Goal: Book appointment/travel/reservation

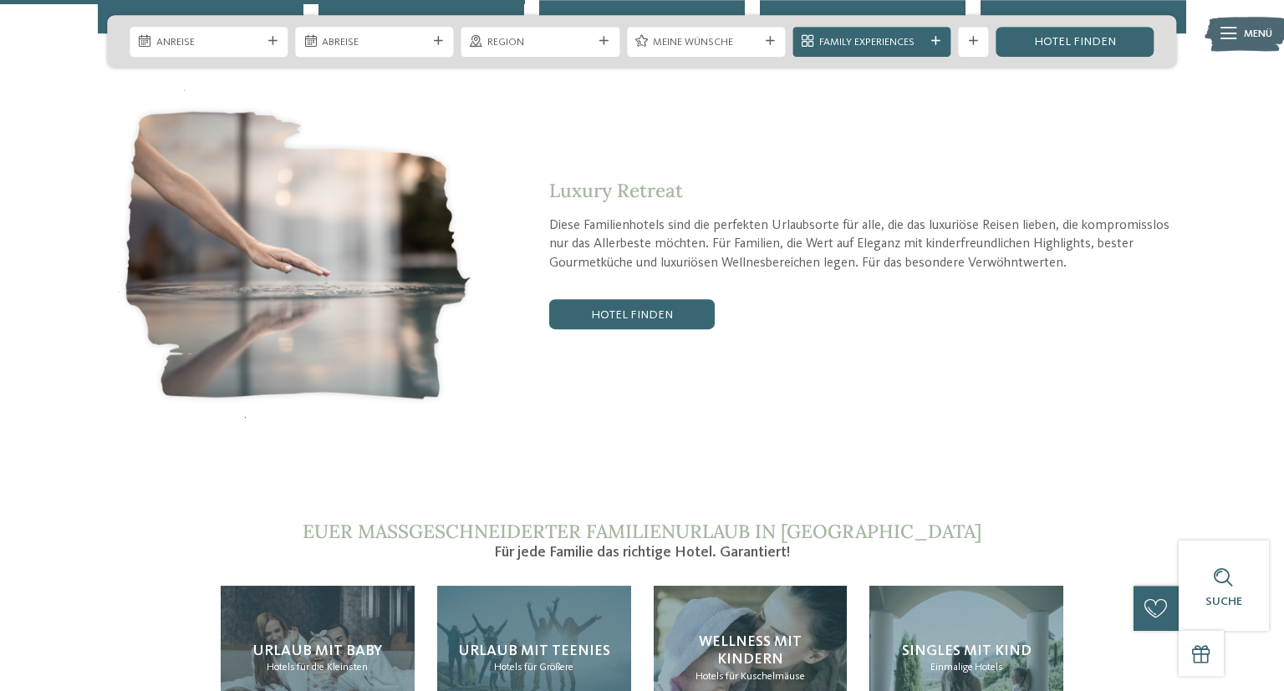
scroll to position [2824, 0]
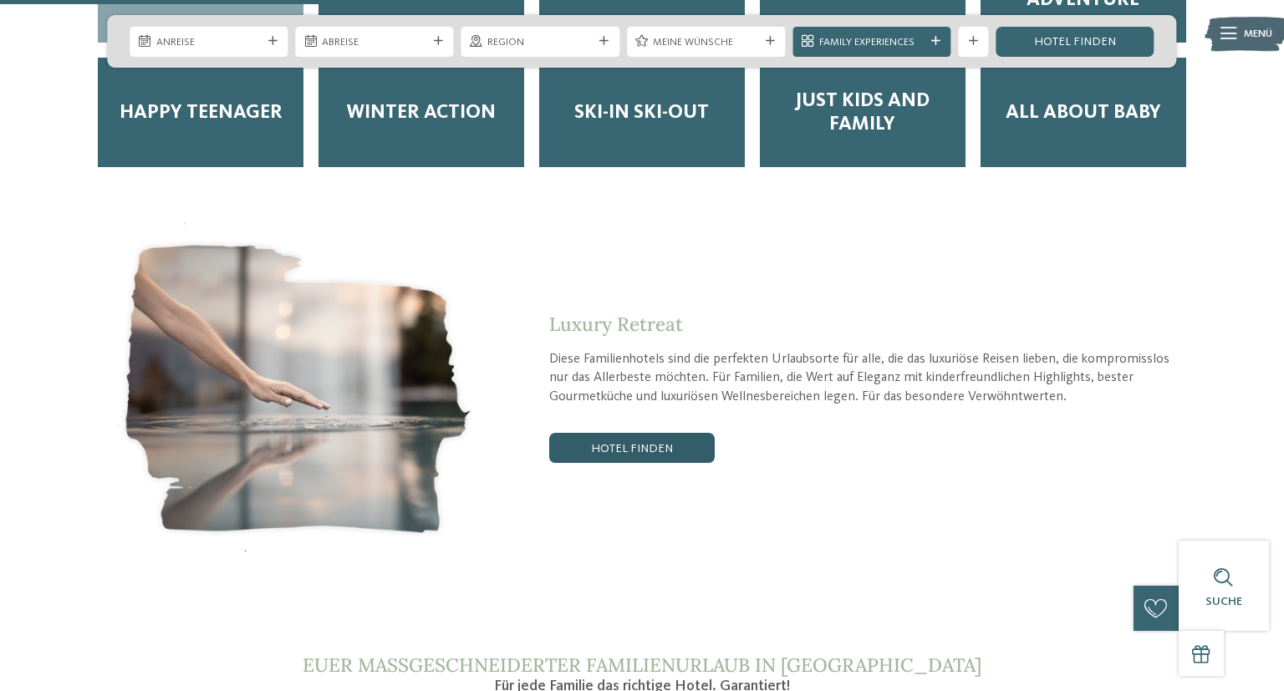
click at [676, 433] on link "Hotel finden" at bounding box center [631, 448] width 165 height 30
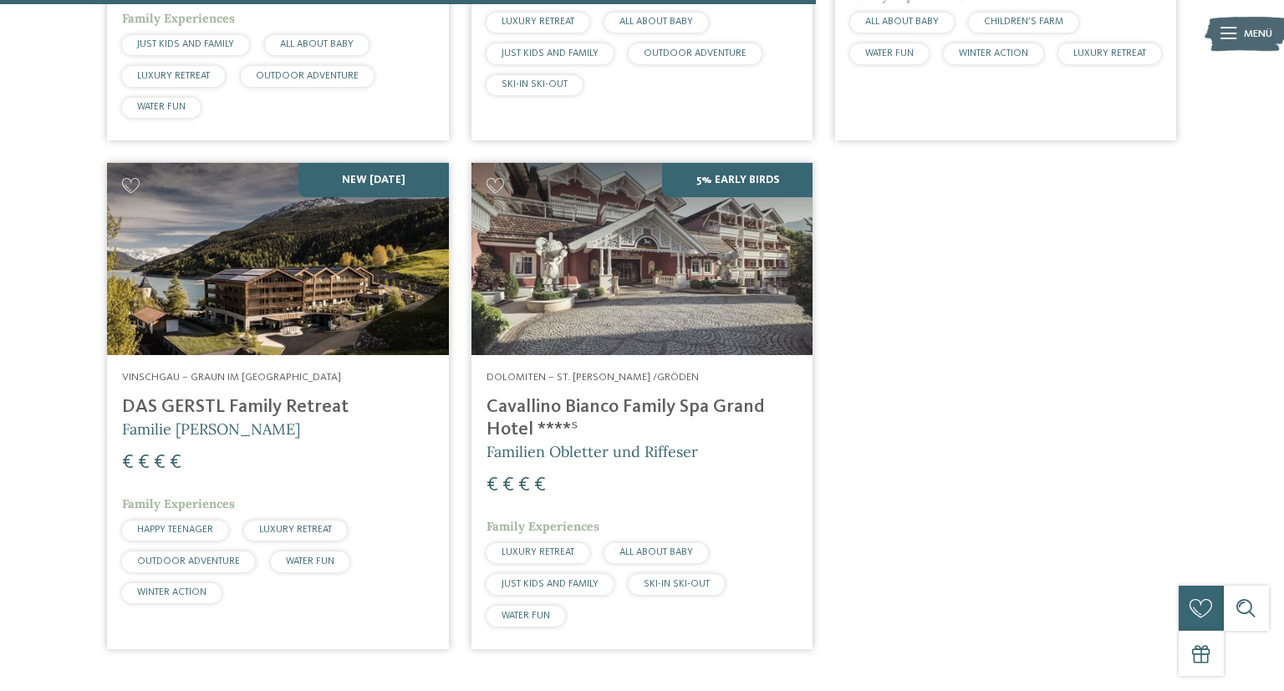
scroll to position [1455, 0]
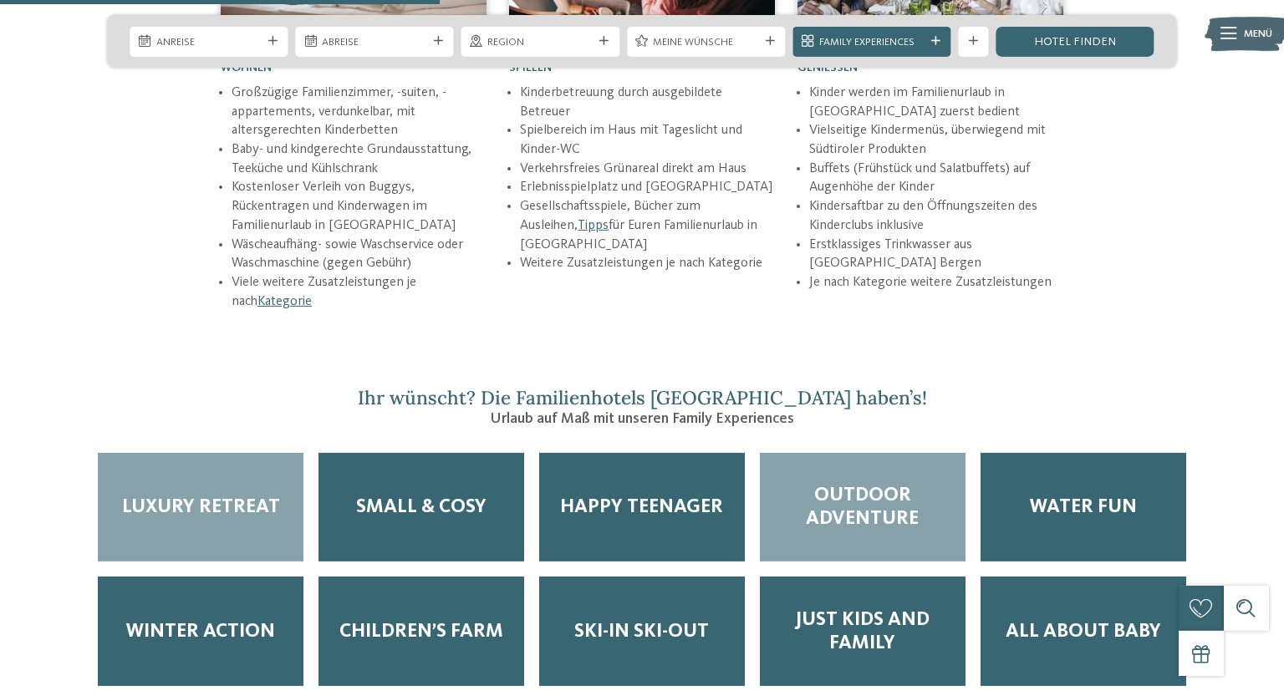
scroll to position [2383, 0]
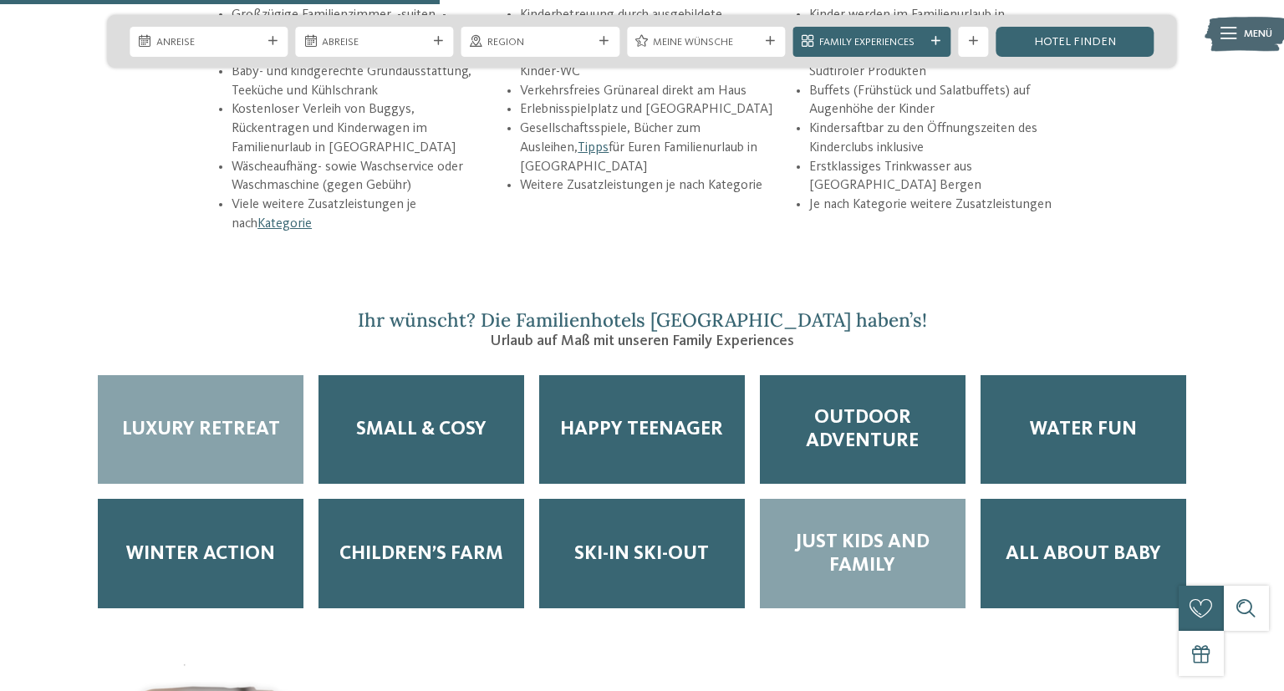
click at [862, 531] on span "Just Kids and Family" at bounding box center [863, 554] width 176 height 47
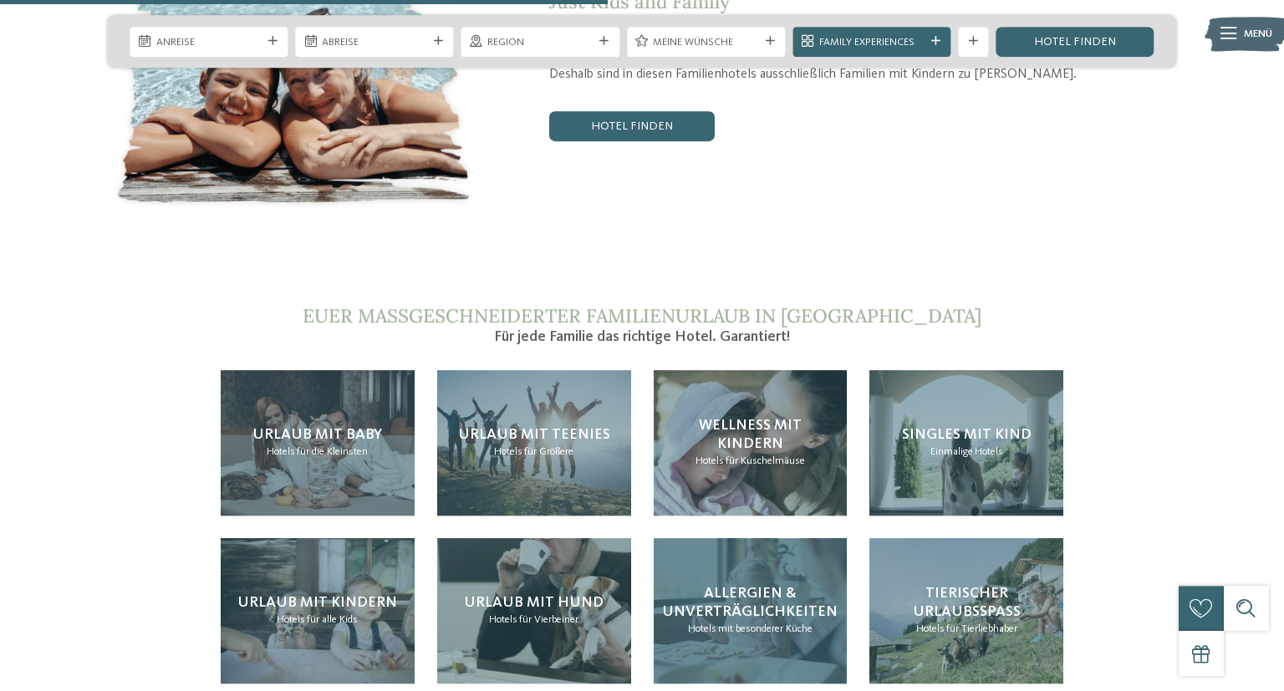
scroll to position [3001, 0]
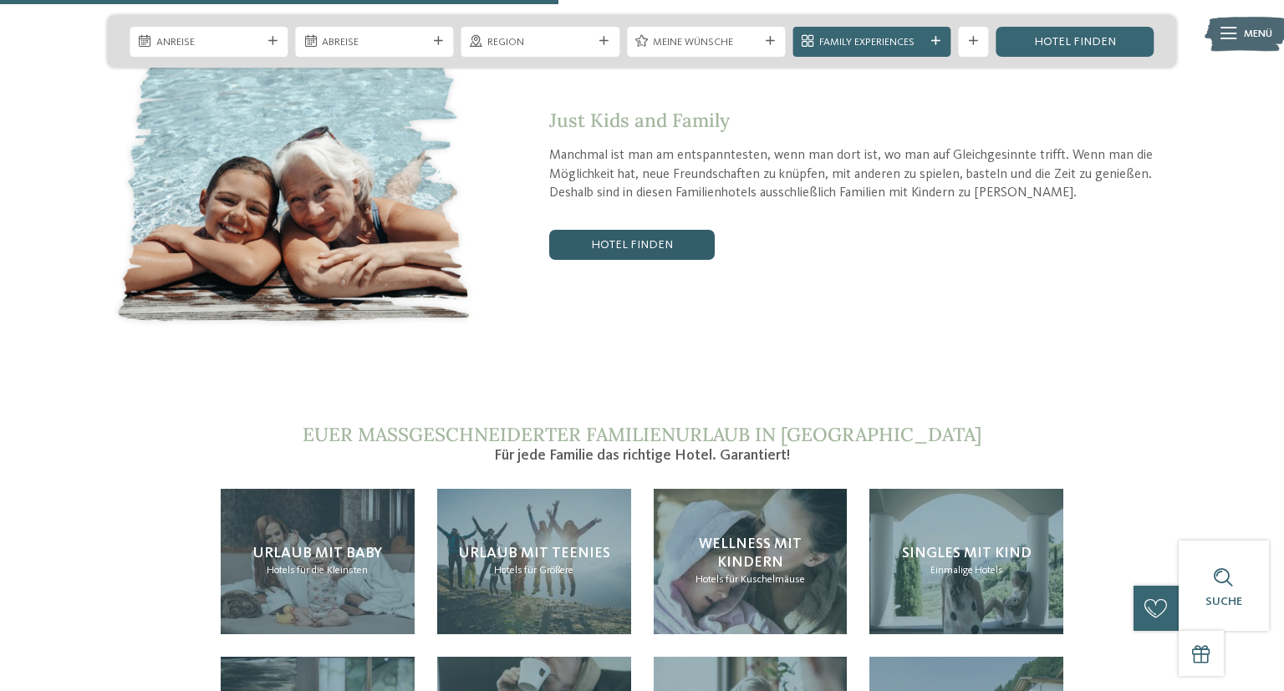
click at [631, 230] on link "Hotel finden" at bounding box center [631, 245] width 165 height 30
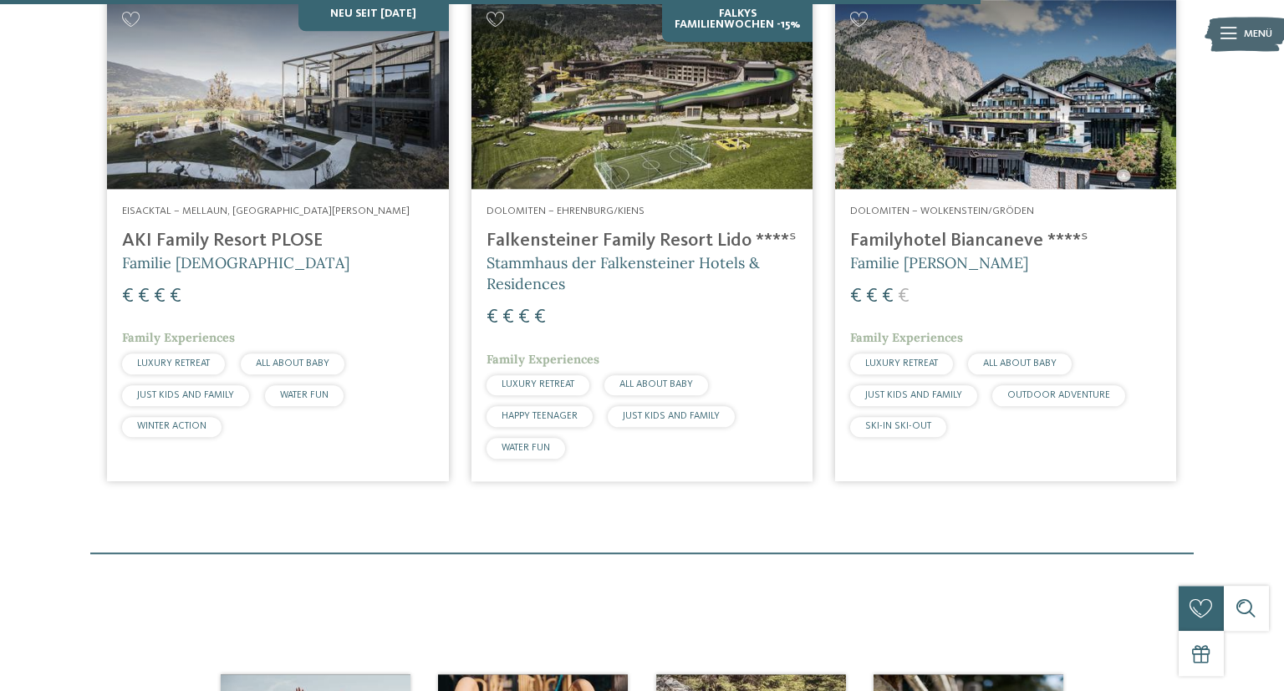
scroll to position [2136, 0]
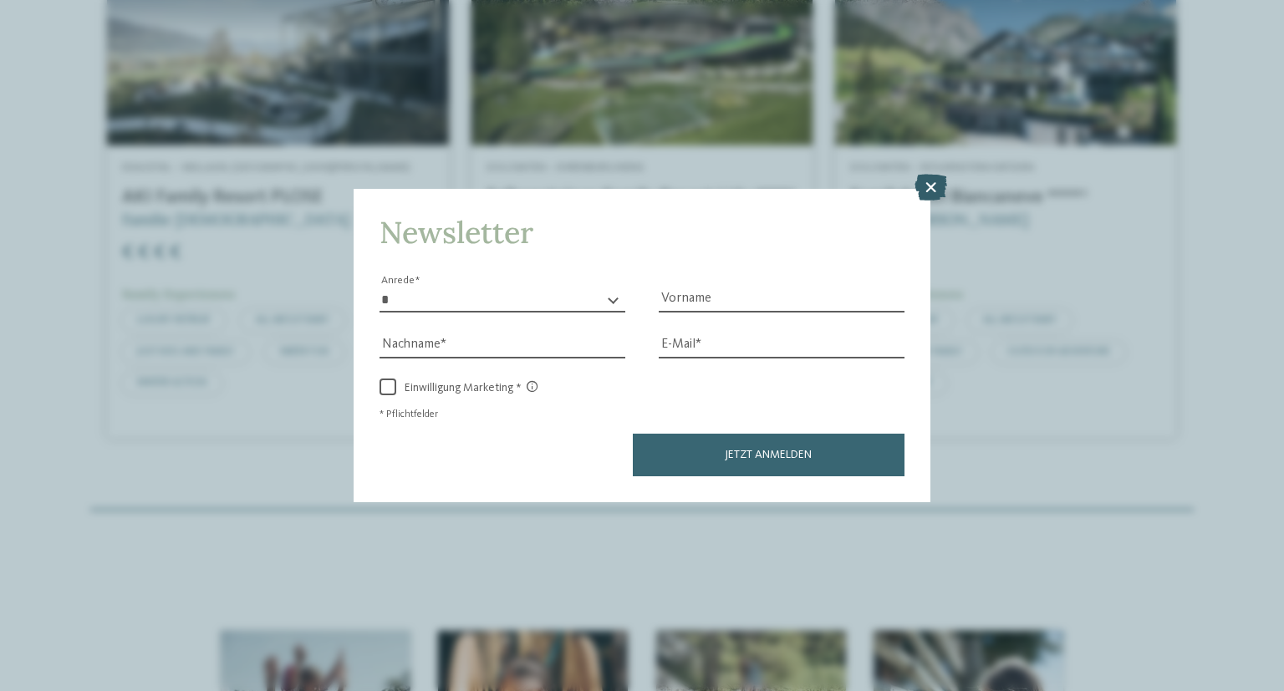
click at [929, 184] on icon at bounding box center [930, 187] width 33 height 27
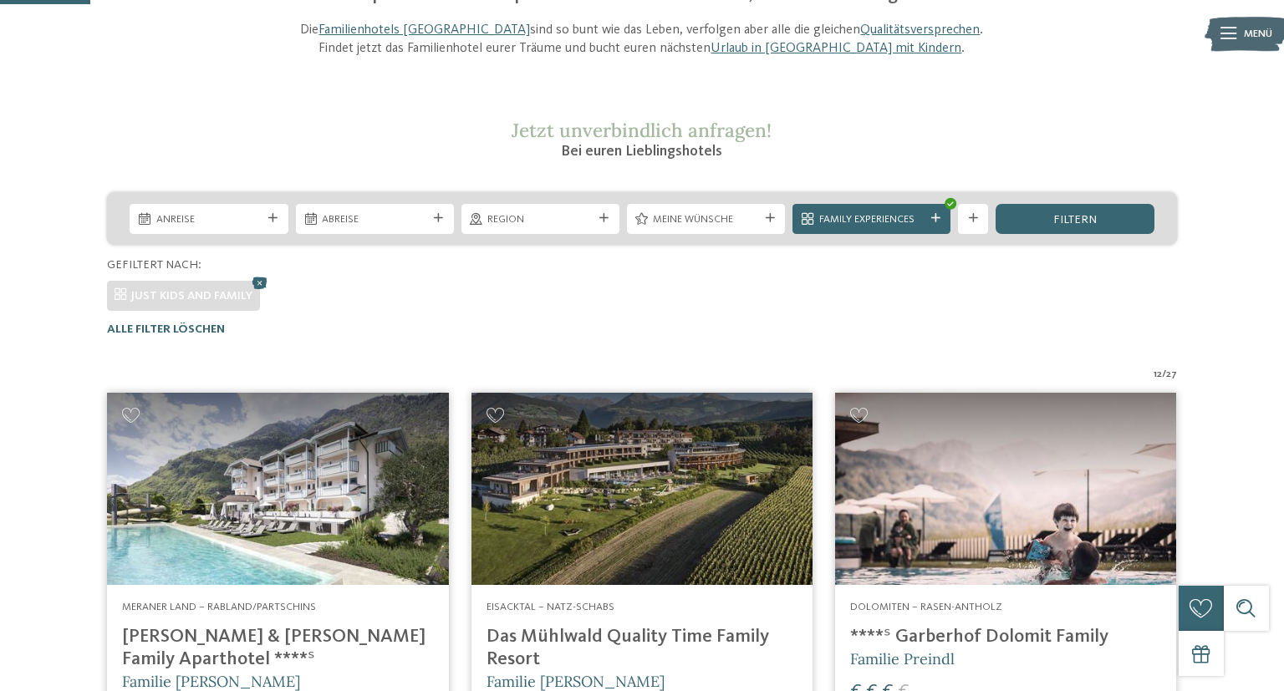
scroll to position [0, 0]
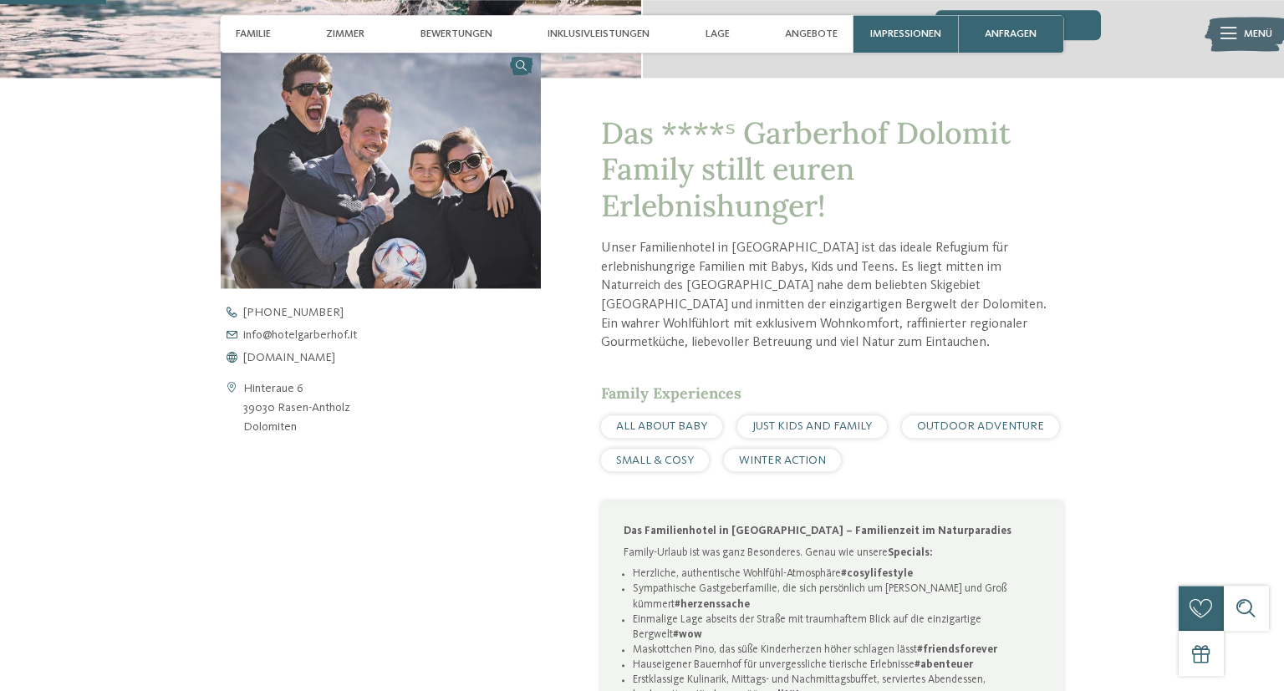
scroll to position [618, 0]
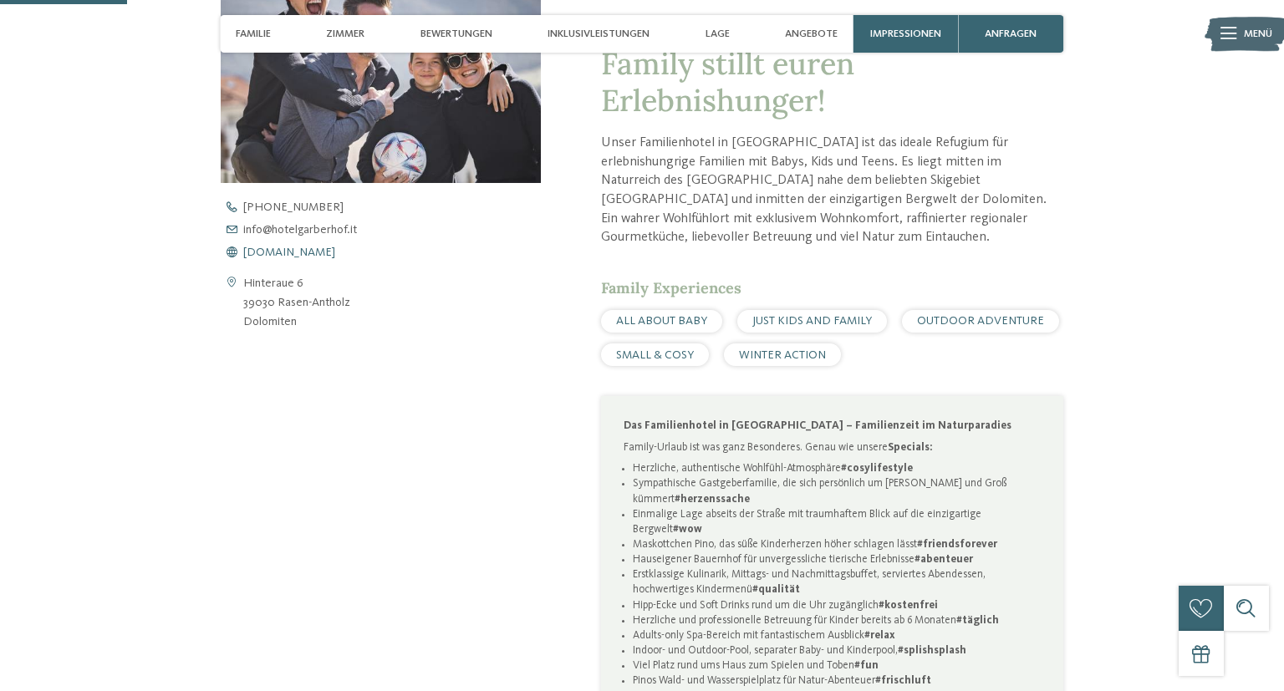
click at [319, 252] on span "www.hotelgarberhof.it" at bounding box center [289, 253] width 92 height 12
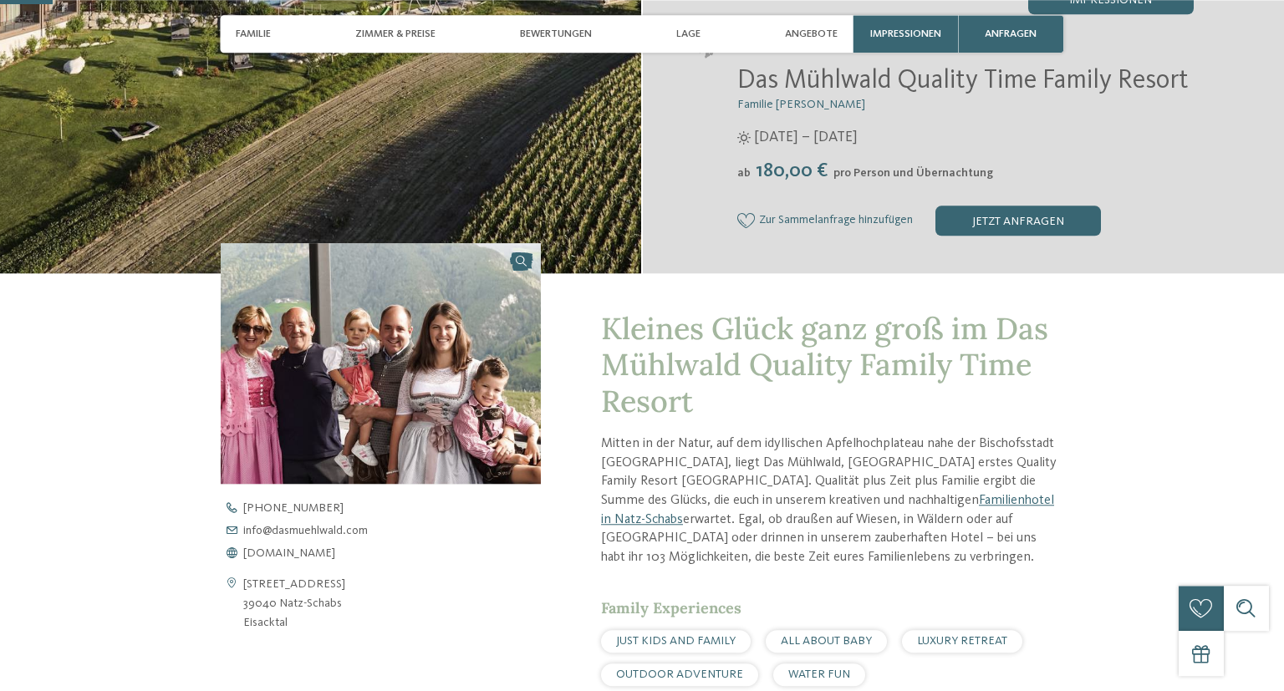
scroll to position [618, 0]
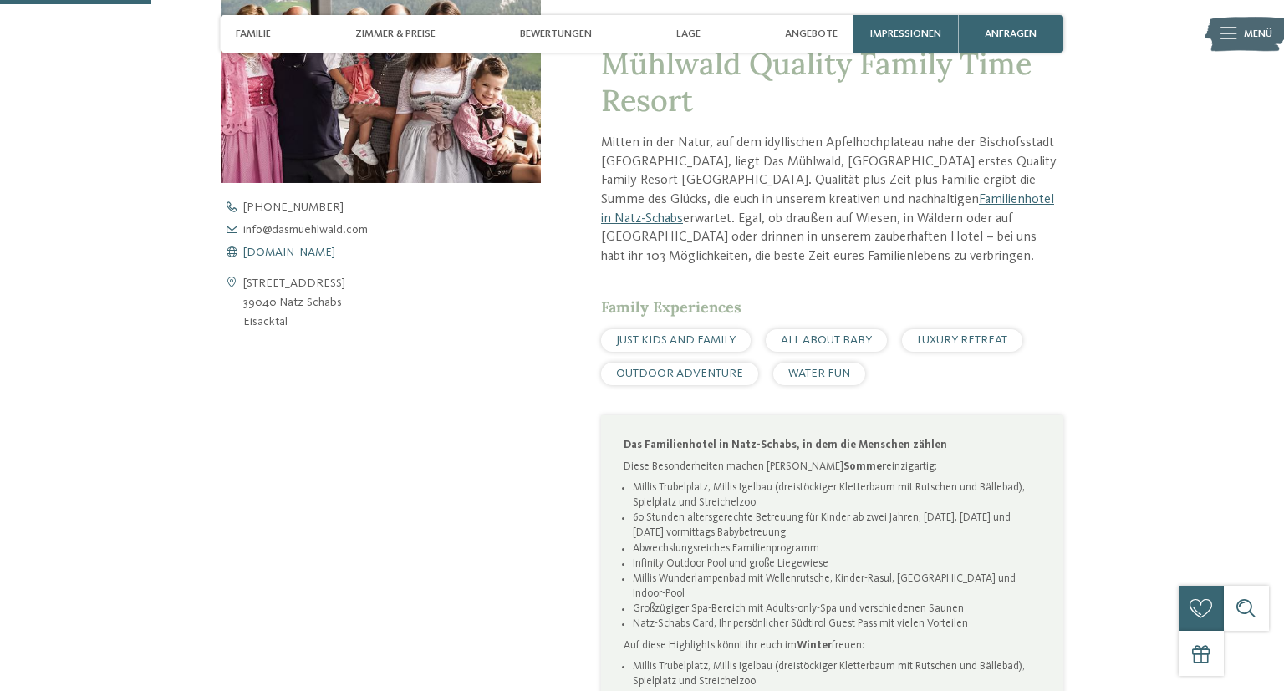
click at [310, 251] on span "www.dasmuehlwald.com" at bounding box center [289, 253] width 92 height 12
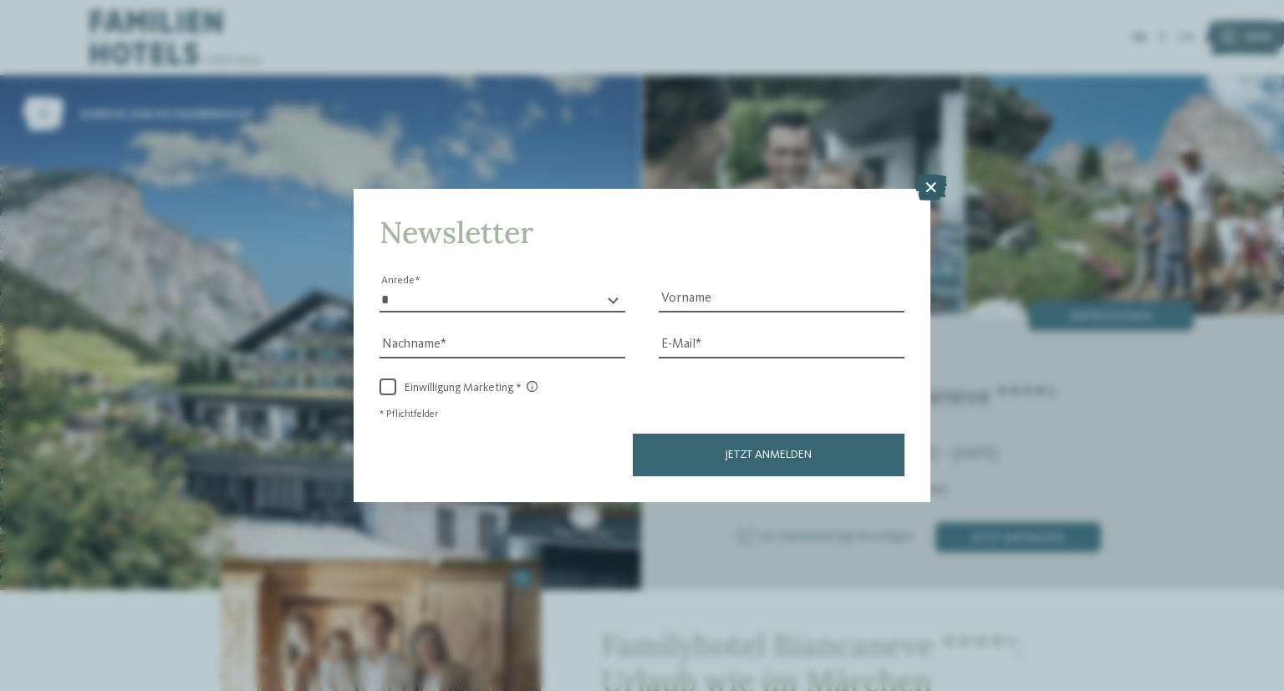
click at [928, 182] on icon at bounding box center [930, 187] width 33 height 27
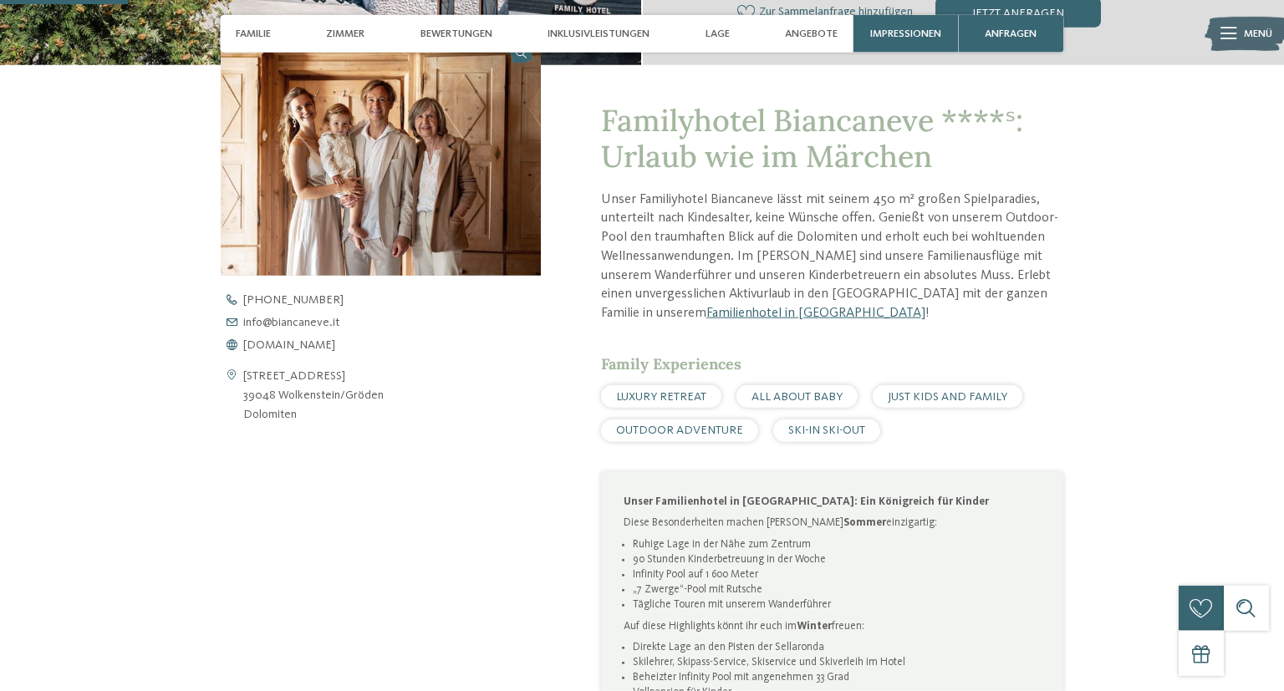
scroll to position [529, 0]
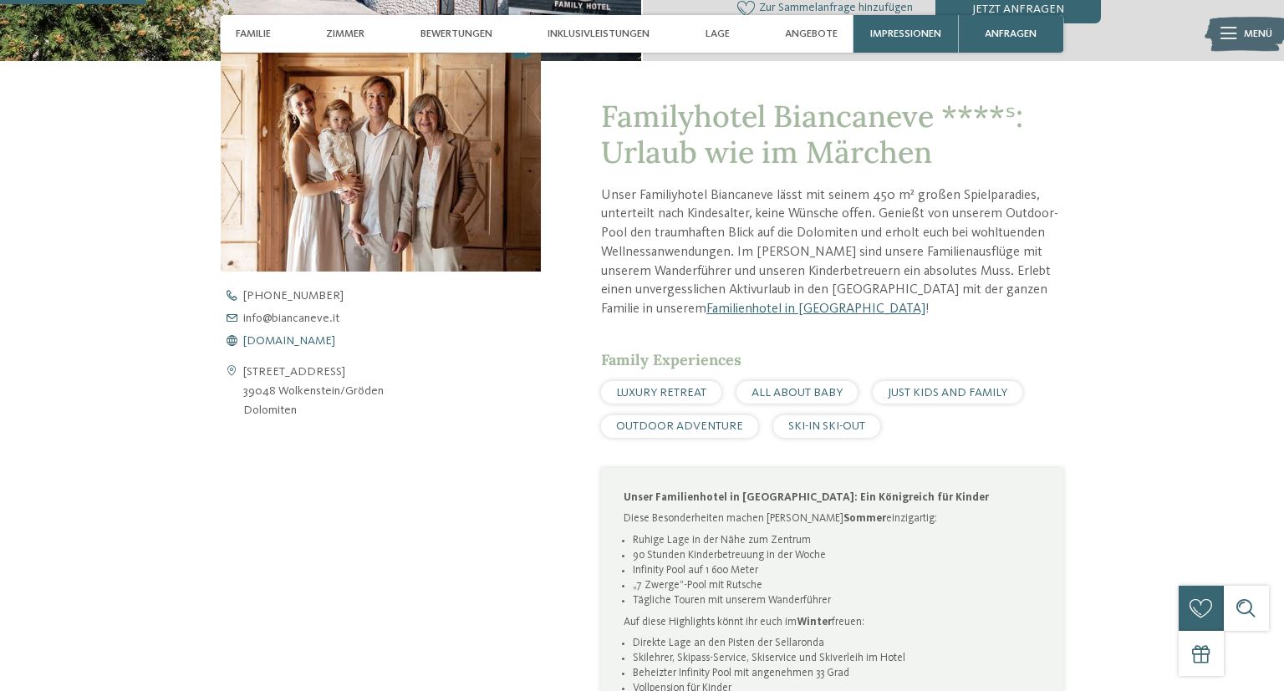
click at [300, 343] on span "www.biancaneve.it" at bounding box center [289, 341] width 92 height 12
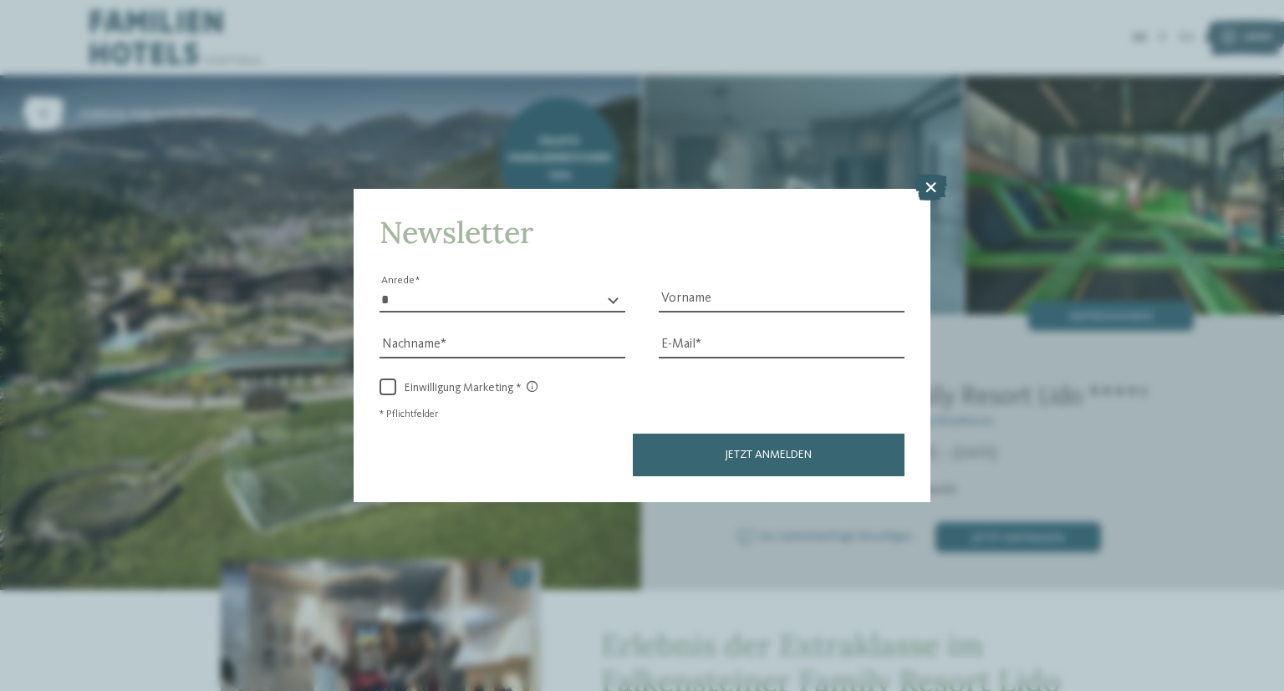
click at [932, 186] on icon at bounding box center [930, 187] width 33 height 27
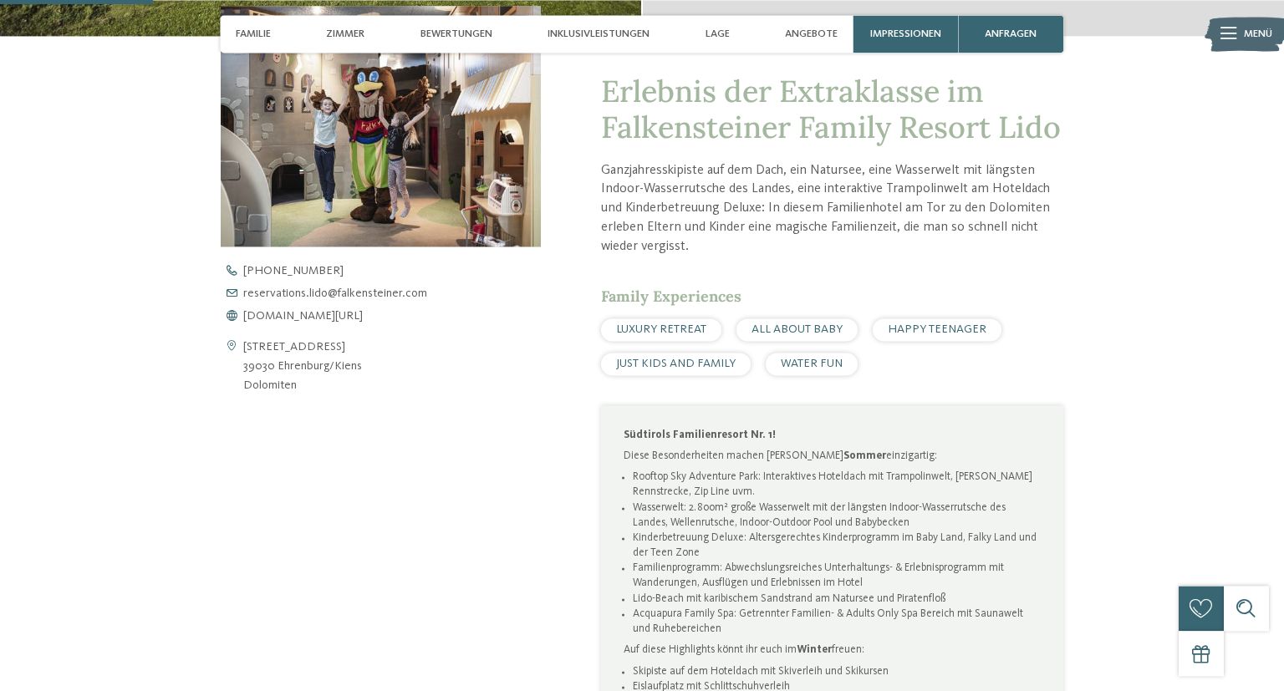
scroll to position [618, 0]
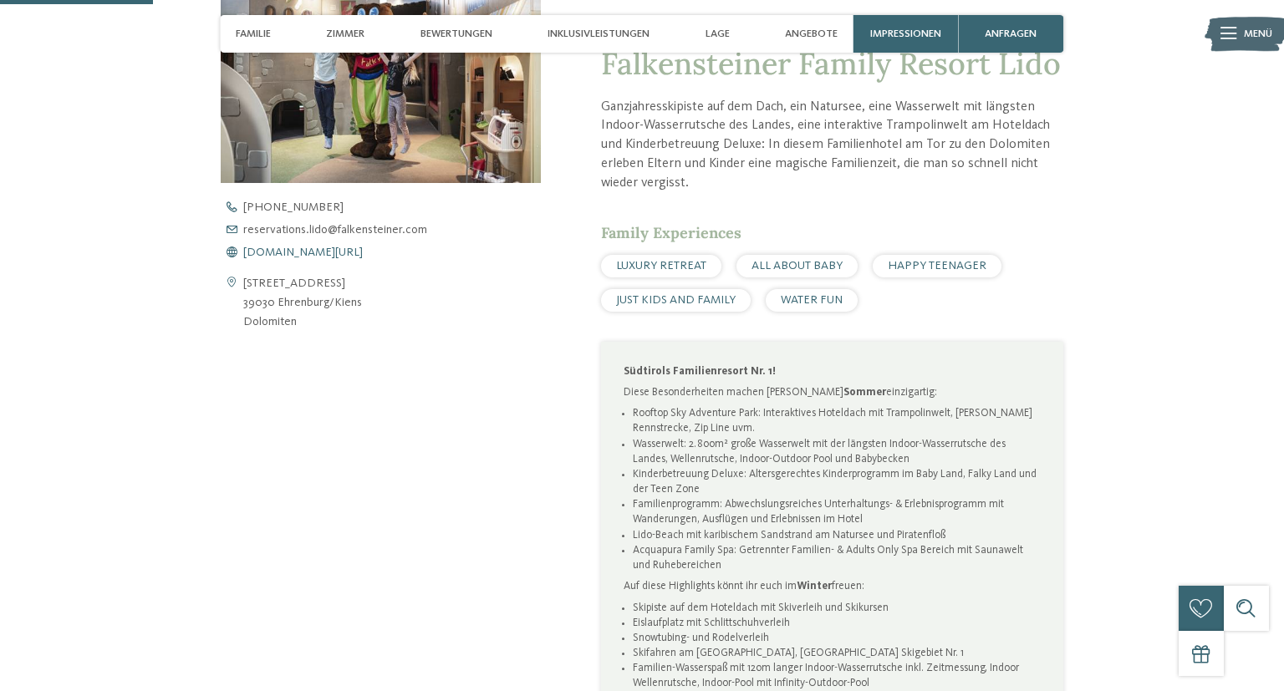
click at [322, 252] on span "[DOMAIN_NAME][URL]" at bounding box center [303, 253] width 120 height 12
